Goal: Information Seeking & Learning: Learn about a topic

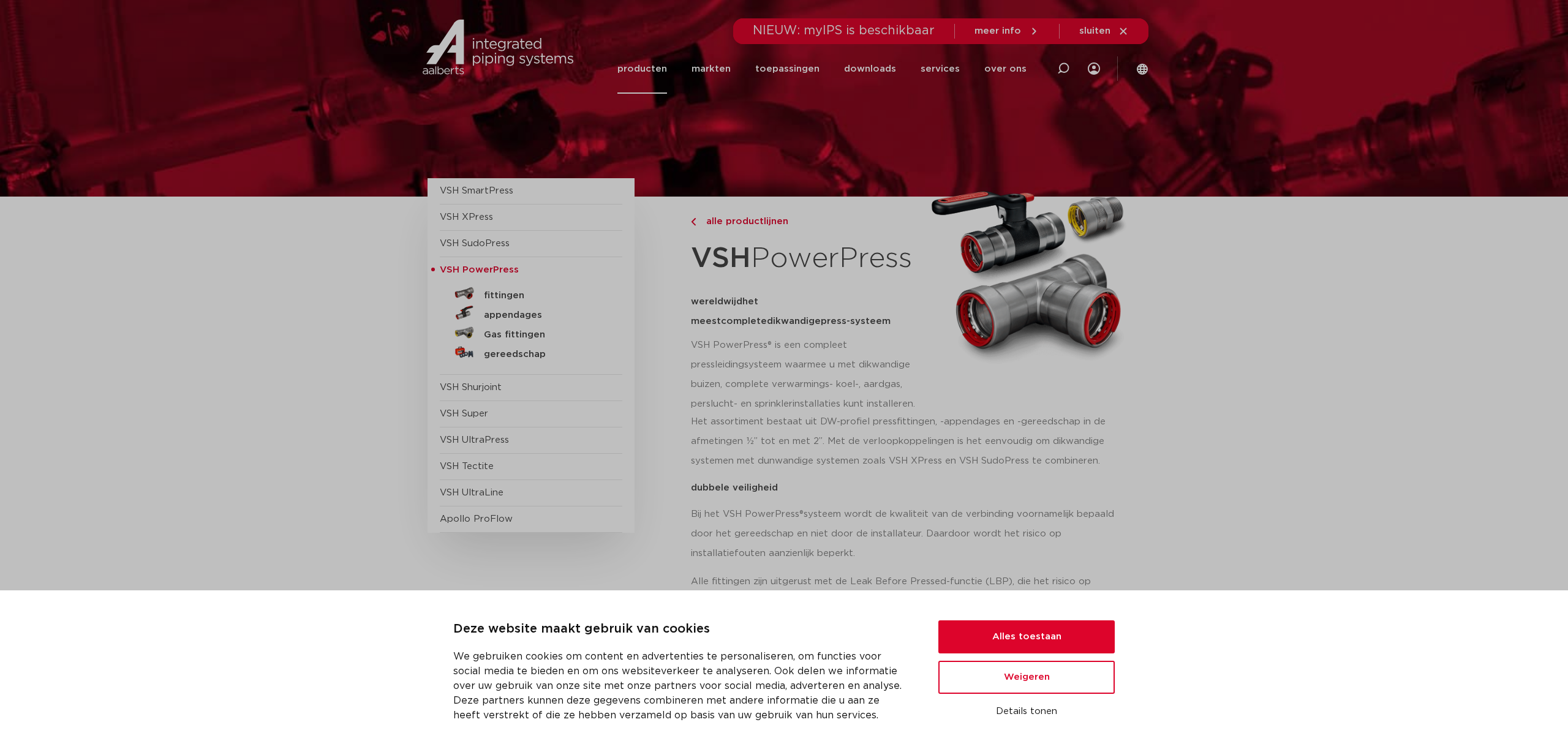
click at [1028, 635] on button "Alles toestaan" at bounding box center [1026, 636] width 176 height 33
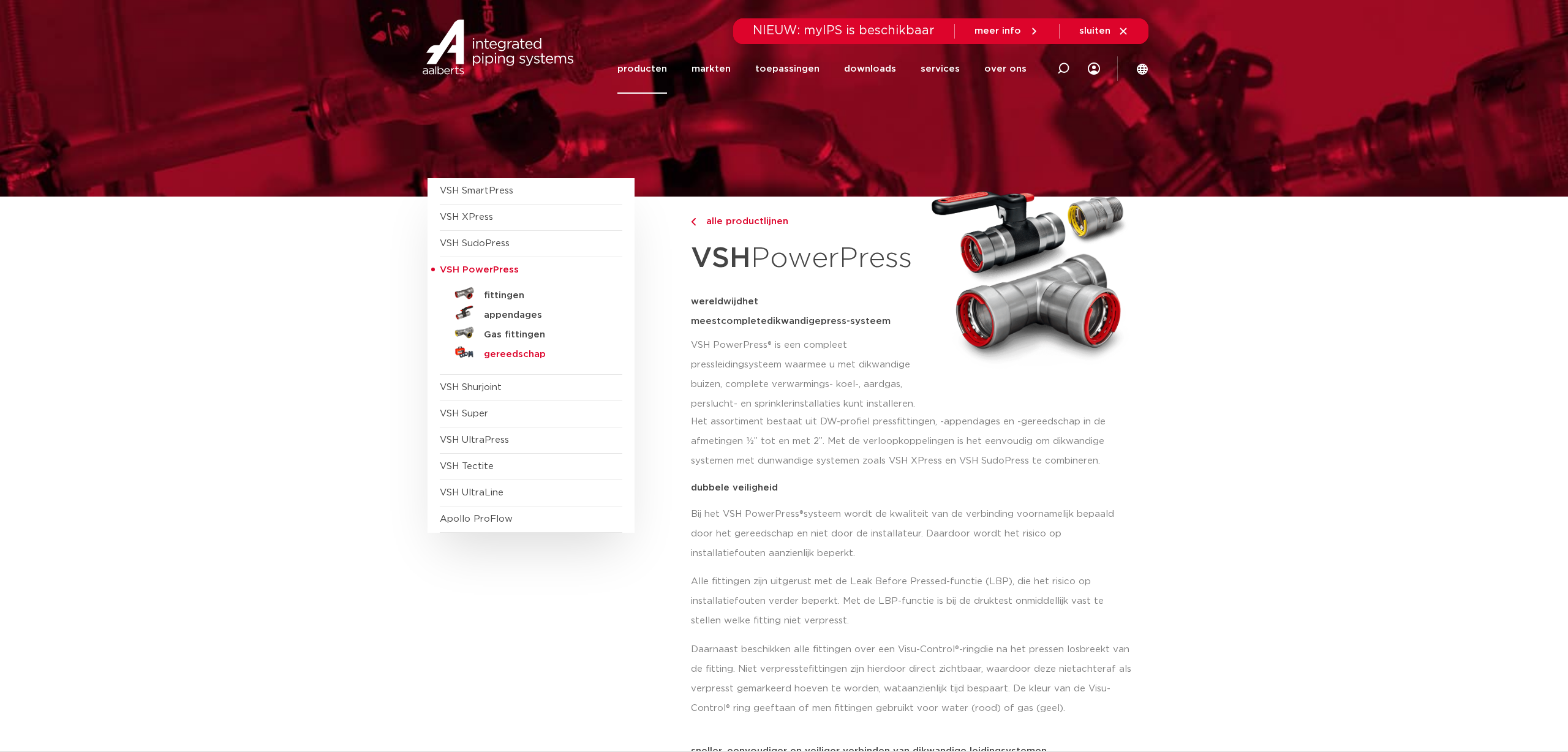
click at [536, 351] on h5 "gereedschap" at bounding box center [544, 353] width 121 height 11
click at [522, 330] on h5 "Gas fittingen" at bounding box center [544, 334] width 121 height 11
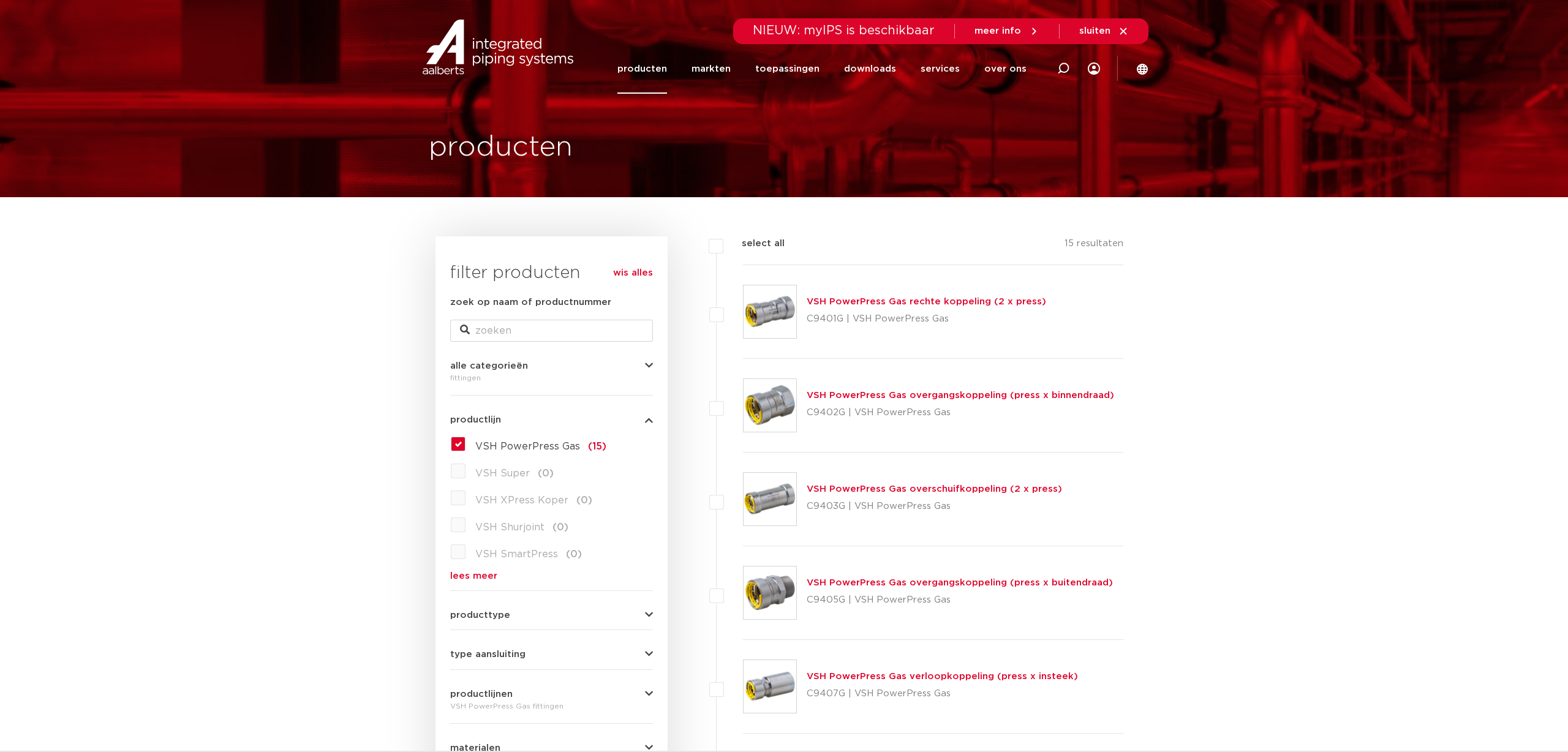
click at [878, 391] on link "VSH PowerPress Gas overgangskoppeling (press x binnendraad)" at bounding box center [959, 396] width 307 height 10
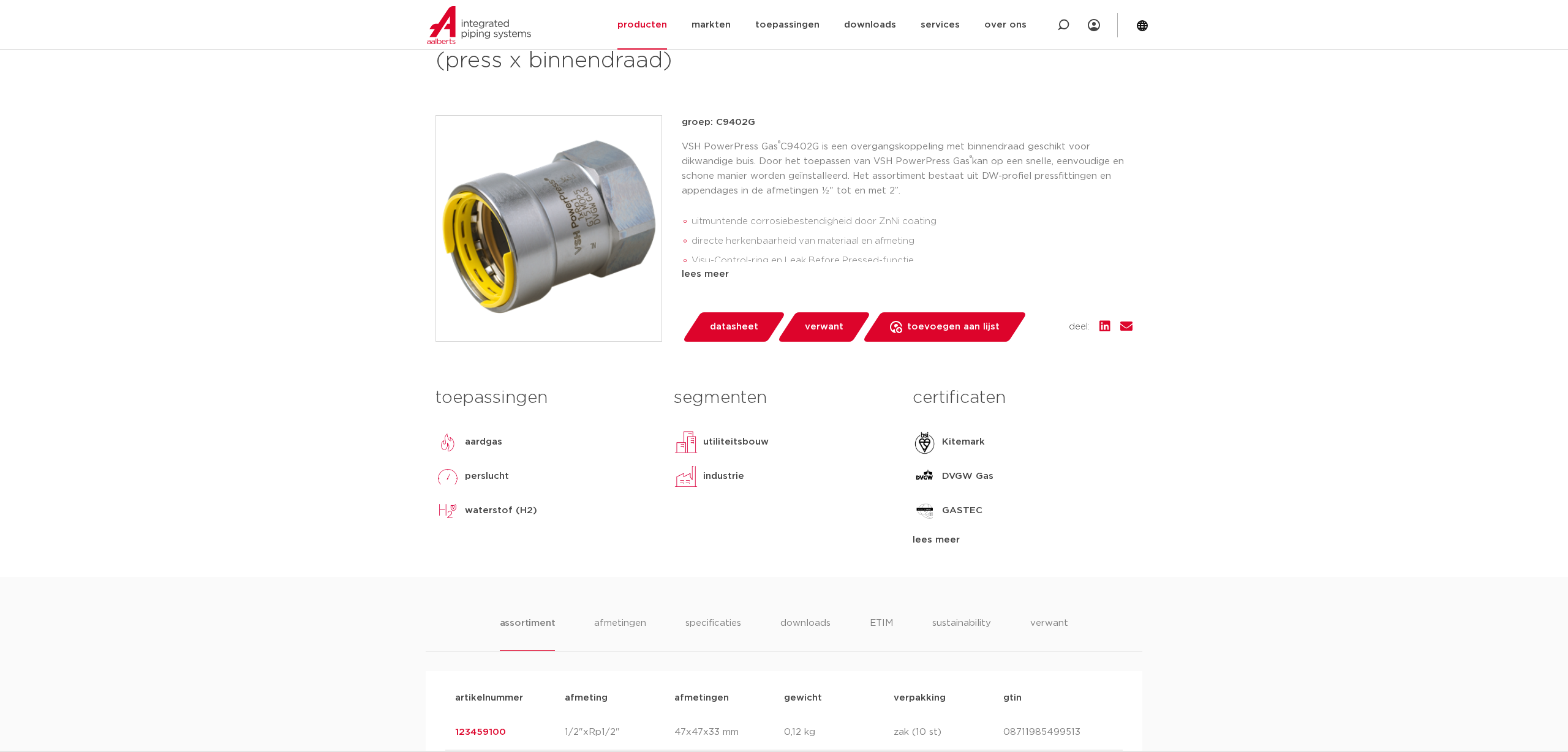
scroll to position [230, 0]
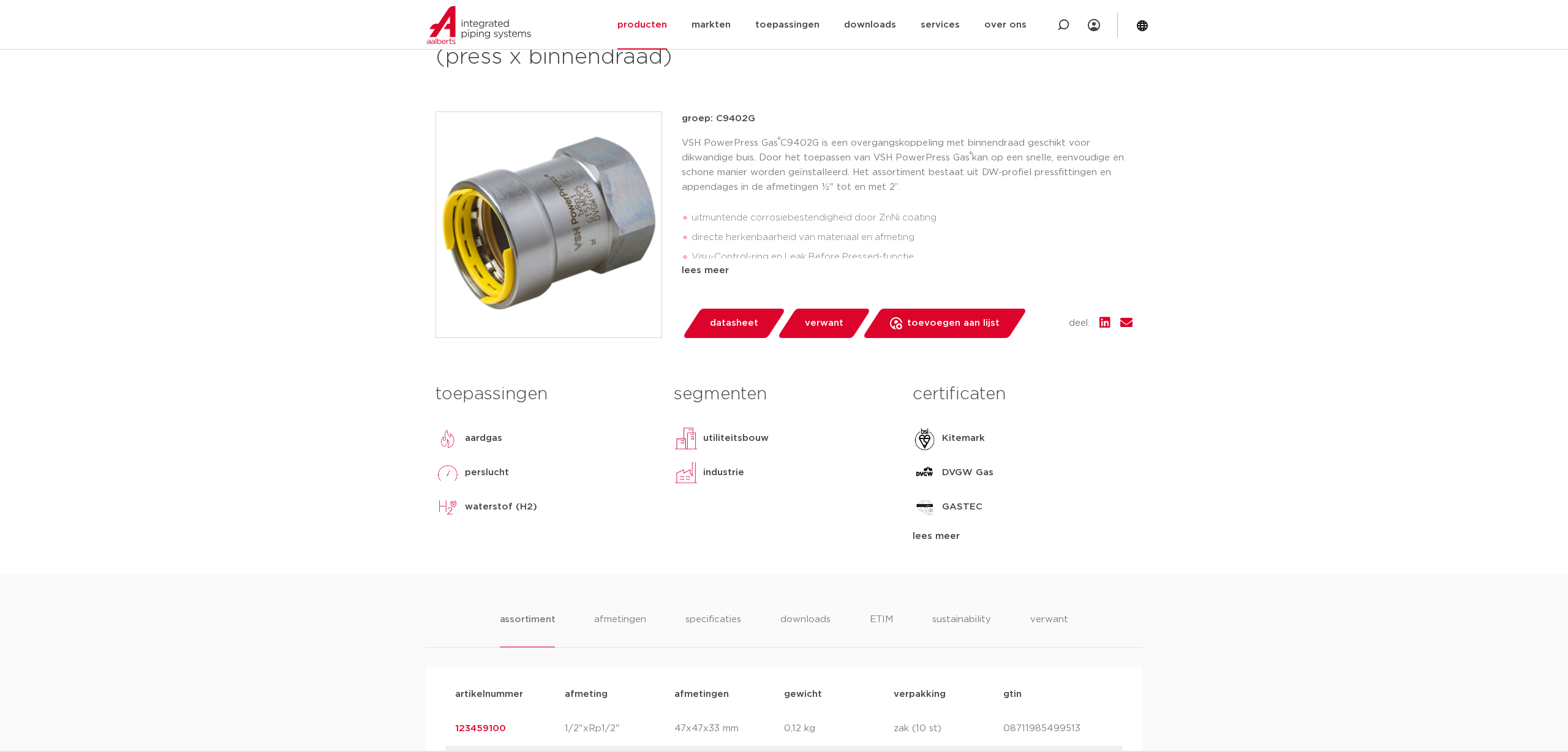
click at [737, 332] on link "datasheet" at bounding box center [734, 323] width 104 height 30
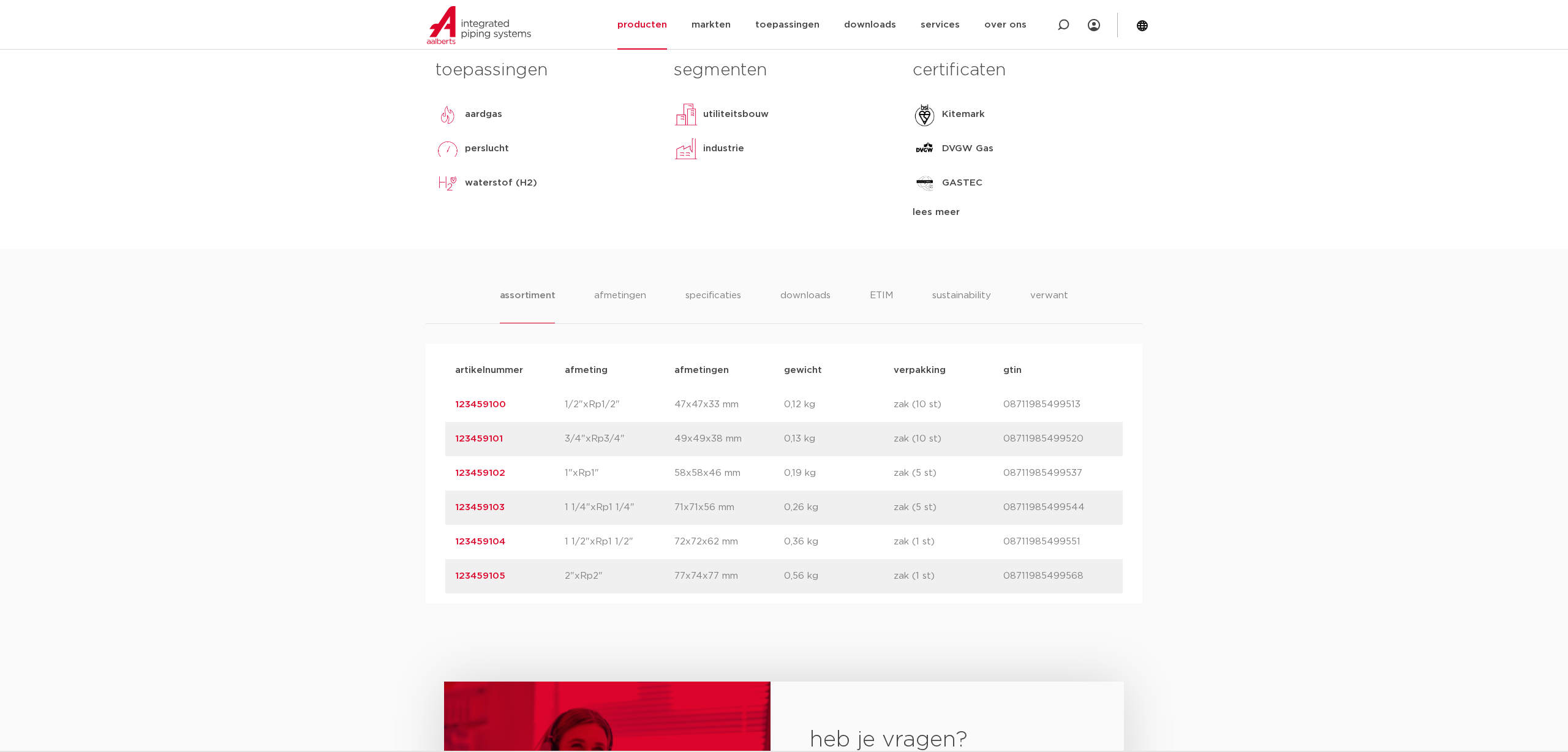
scroll to position [579, 0]
